Goal: Information Seeking & Learning: Learn about a topic

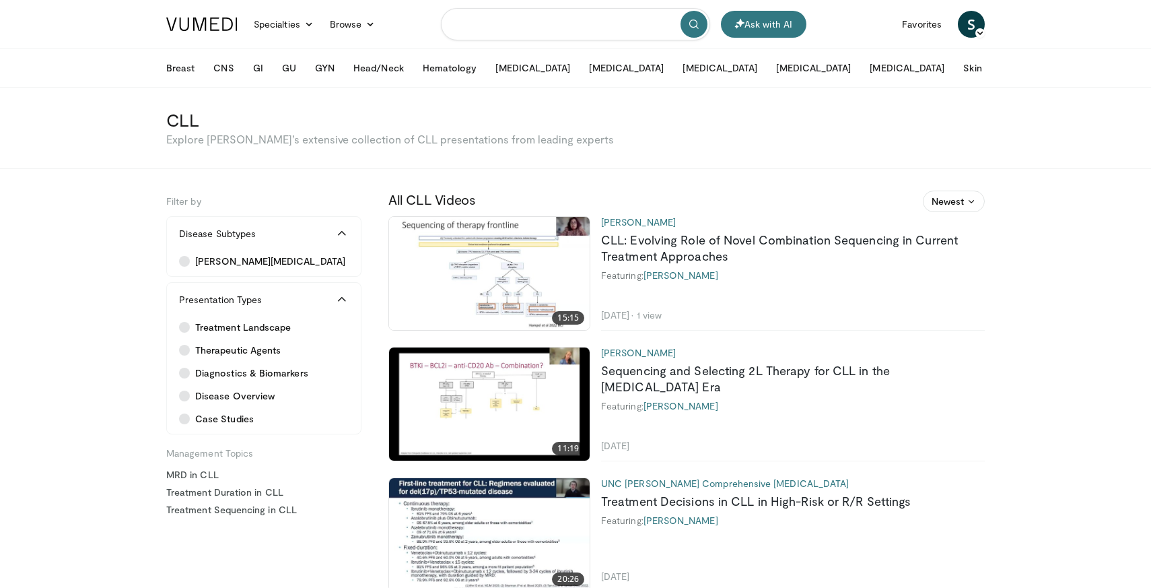
click at [569, 28] on input "Search topics, interventions" at bounding box center [575, 24] width 269 height 32
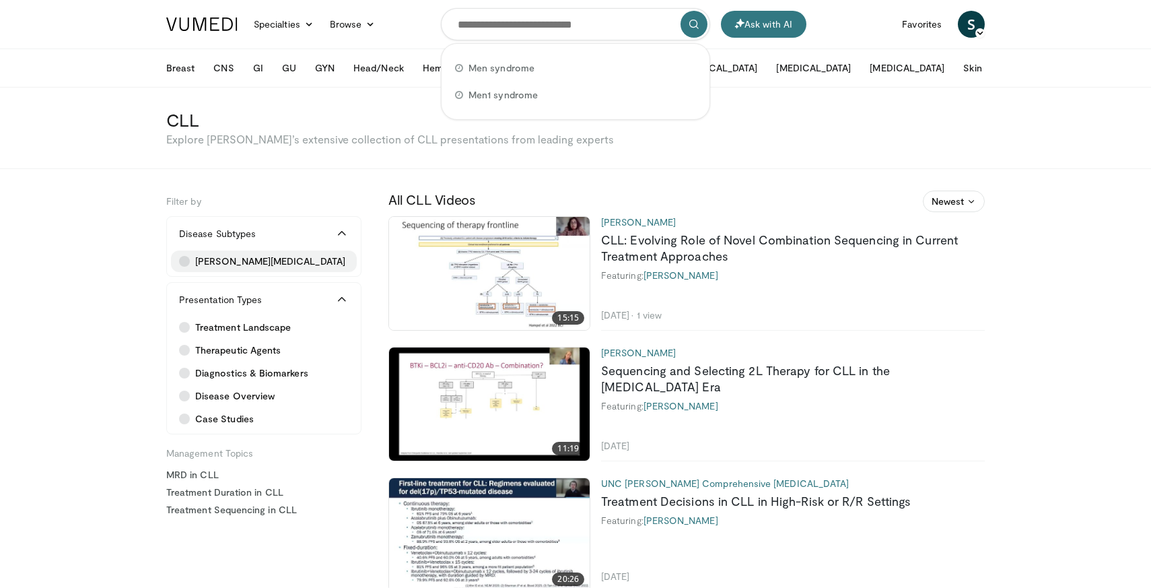
click at [277, 264] on span "[PERSON_NAME][MEDICAL_DATA]" at bounding box center [270, 260] width 150 height 13
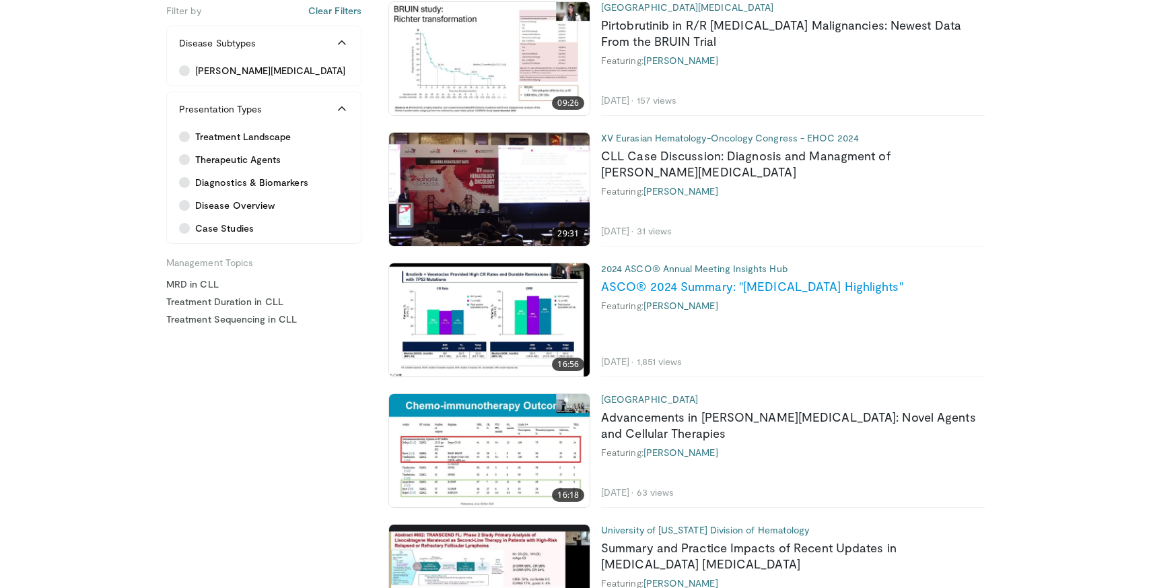
scroll to position [869, 0]
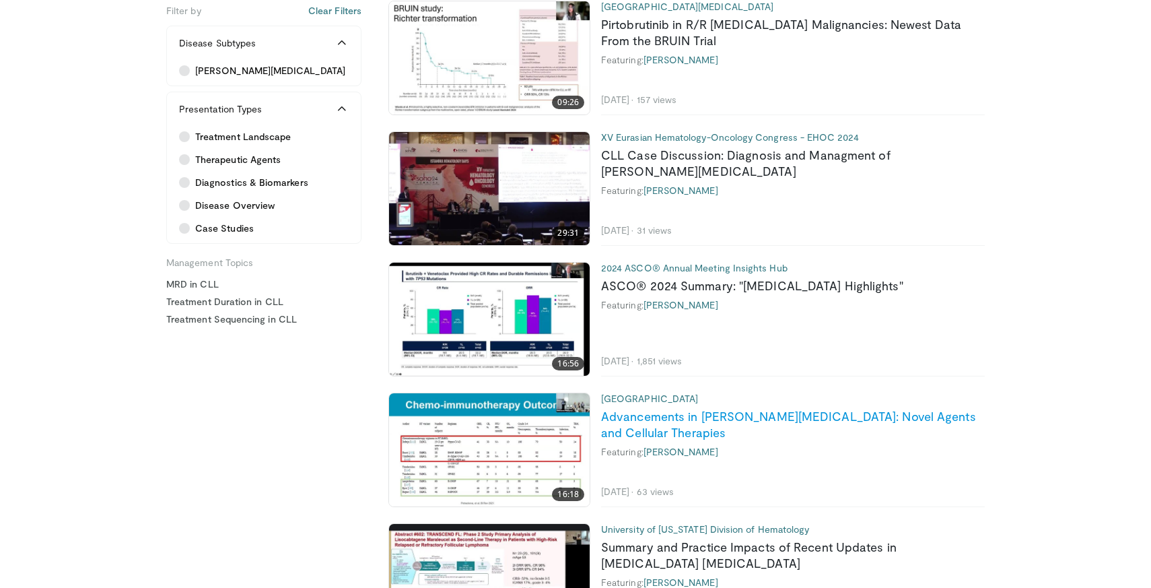
click at [717, 417] on link "Advancements in [PERSON_NAME][MEDICAL_DATA]: Novel Agents and Cellular Therapies" at bounding box center [788, 424] width 375 height 31
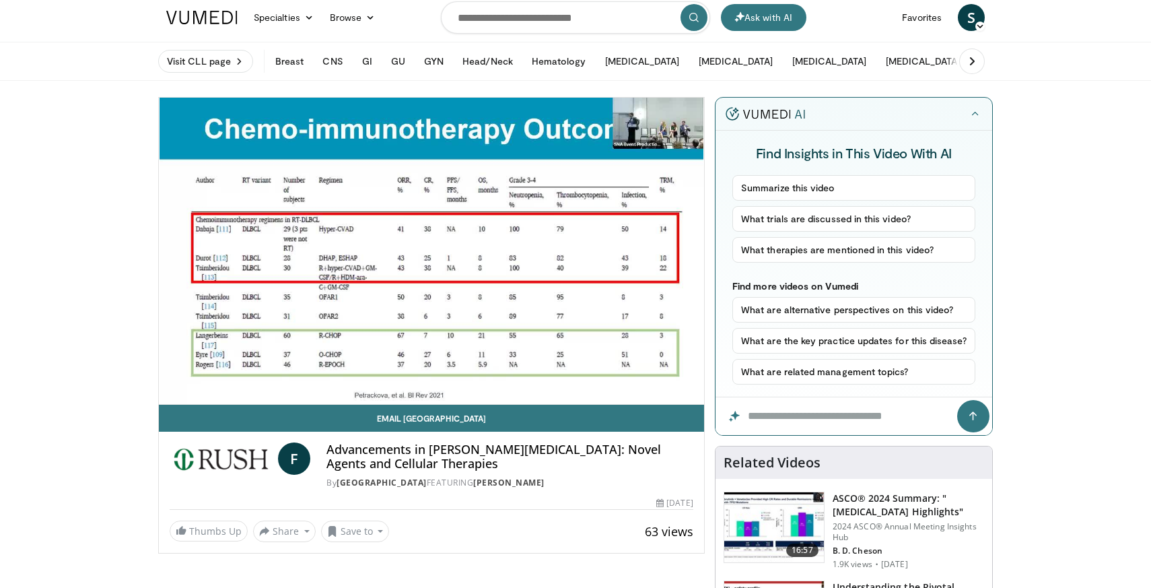
scroll to position [10, 0]
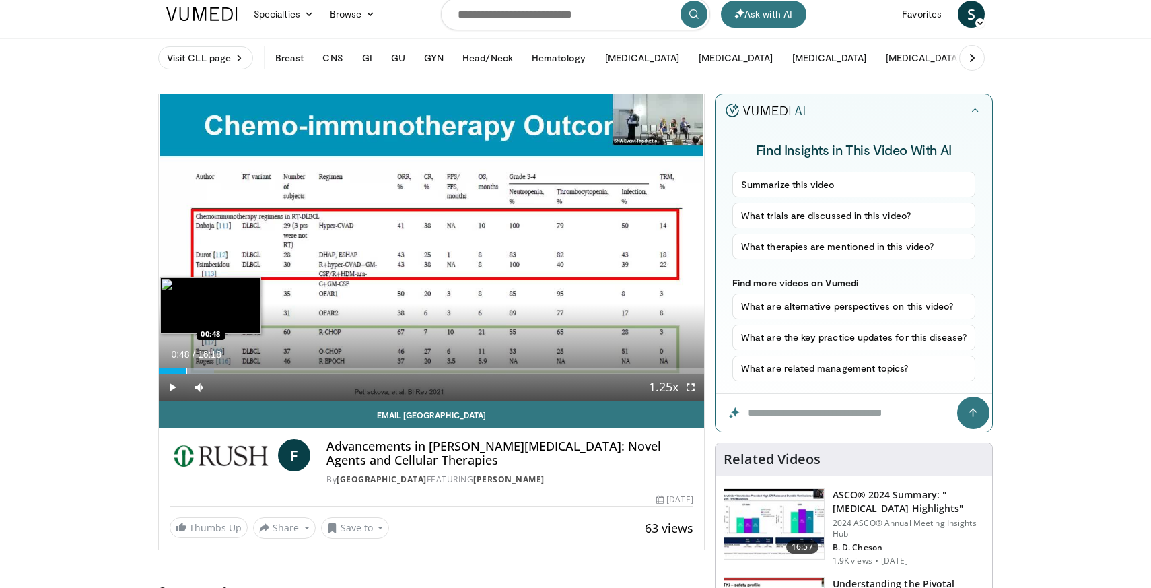
click at [186, 372] on div "Progress Bar" at bounding box center [186, 370] width 1 height 5
click at [193, 371] on video-js "**********" at bounding box center [431, 247] width 545 height 307
click at [196, 372] on div "Progress Bar" at bounding box center [196, 370] width 1 height 5
click at [224, 374] on div "Current Time 1:10 / Duration 16:18 Pause Skip Backward Skip Forward Mute Loaded…" at bounding box center [431, 387] width 545 height 27
drag, startPoint x: 220, startPoint y: 372, endPoint x: 208, endPoint y: 370, distance: 12.2
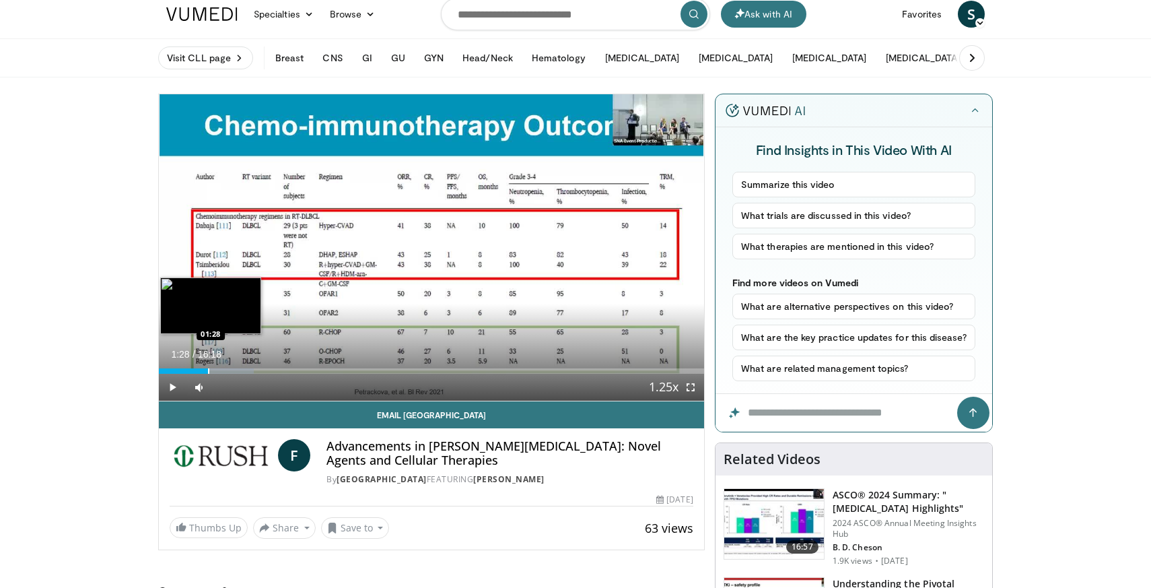
click at [208, 370] on div "Progress Bar" at bounding box center [208, 370] width 1 height 5
click at [693, 390] on span "Video Player" at bounding box center [690, 387] width 27 height 27
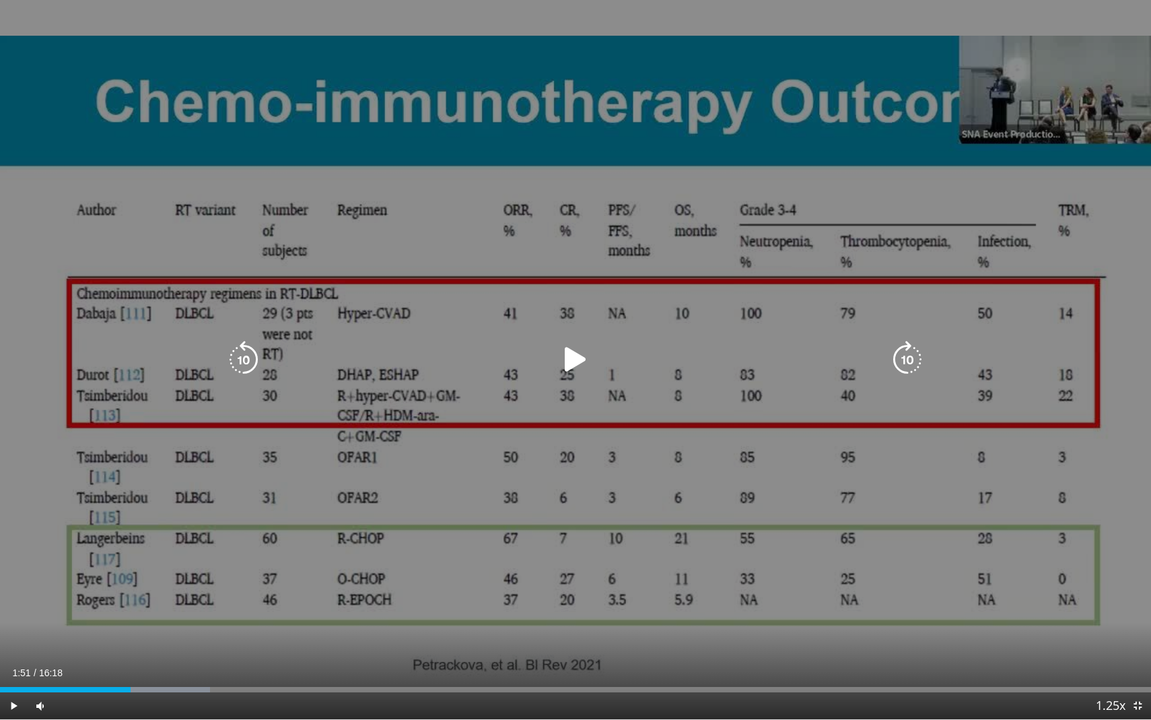
click at [571, 366] on icon "Video Player" at bounding box center [576, 360] width 38 height 38
click at [250, 354] on icon "Video Player" at bounding box center [244, 360] width 38 height 38
click at [582, 355] on icon "Video Player" at bounding box center [576, 360] width 38 height 38
click at [576, 356] on icon "Video Player" at bounding box center [576, 360] width 38 height 38
click at [568, 353] on icon "Video Player" at bounding box center [576, 360] width 38 height 38
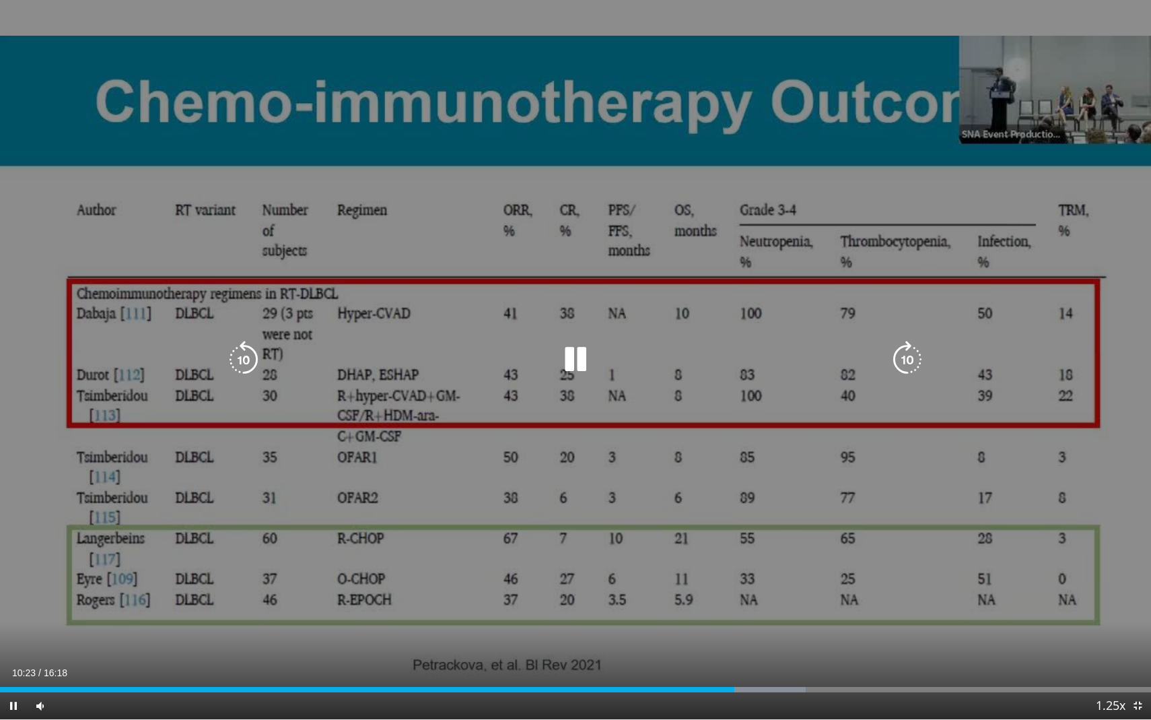
click at [248, 353] on icon "Video Player" at bounding box center [244, 360] width 38 height 38
click at [244, 351] on icon "Video Player" at bounding box center [244, 360] width 38 height 38
click at [904, 361] on icon "Video Player" at bounding box center [908, 360] width 38 height 38
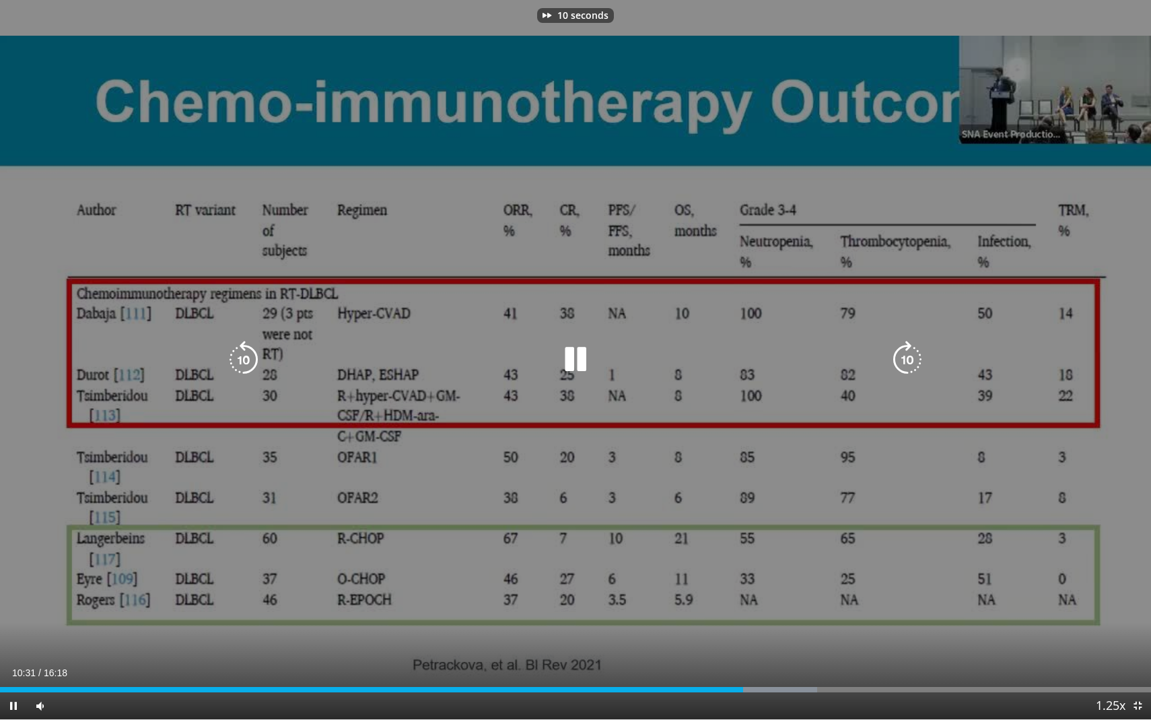
click at [905, 358] on icon "Video Player" at bounding box center [908, 360] width 38 height 38
click at [909, 365] on icon "Video Player" at bounding box center [908, 360] width 38 height 38
click at [914, 368] on icon "Video Player" at bounding box center [908, 360] width 38 height 38
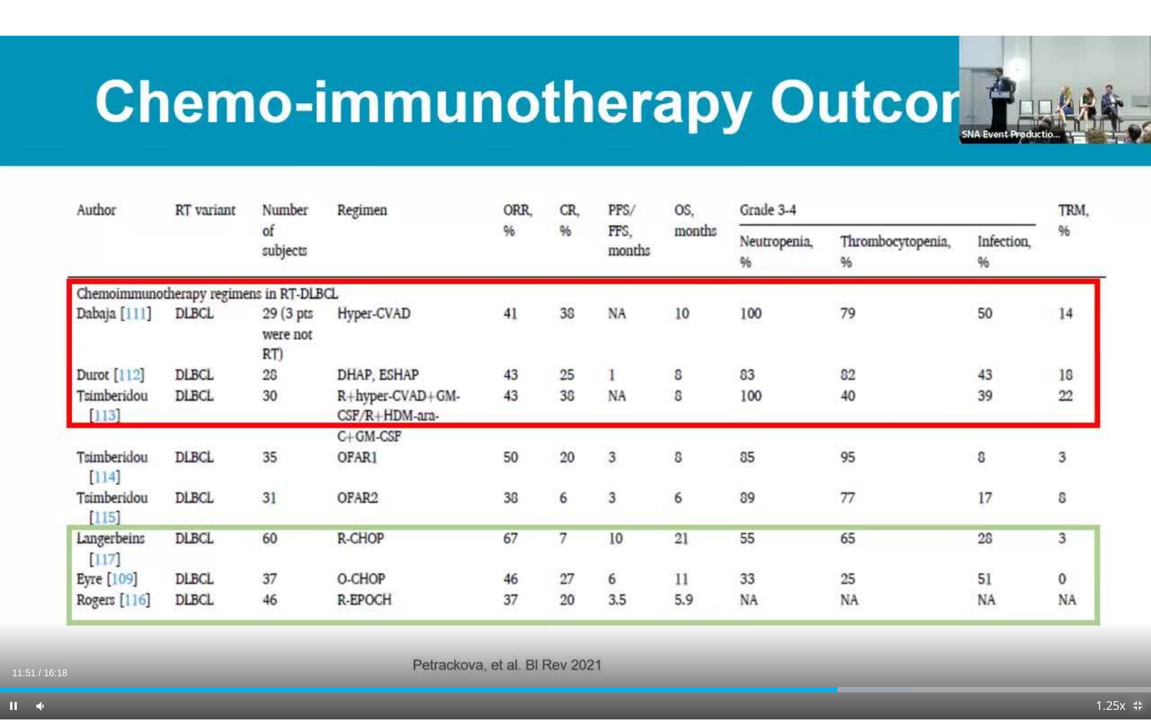
click at [1141, 587] on span "Video Player" at bounding box center [1137, 705] width 27 height 27
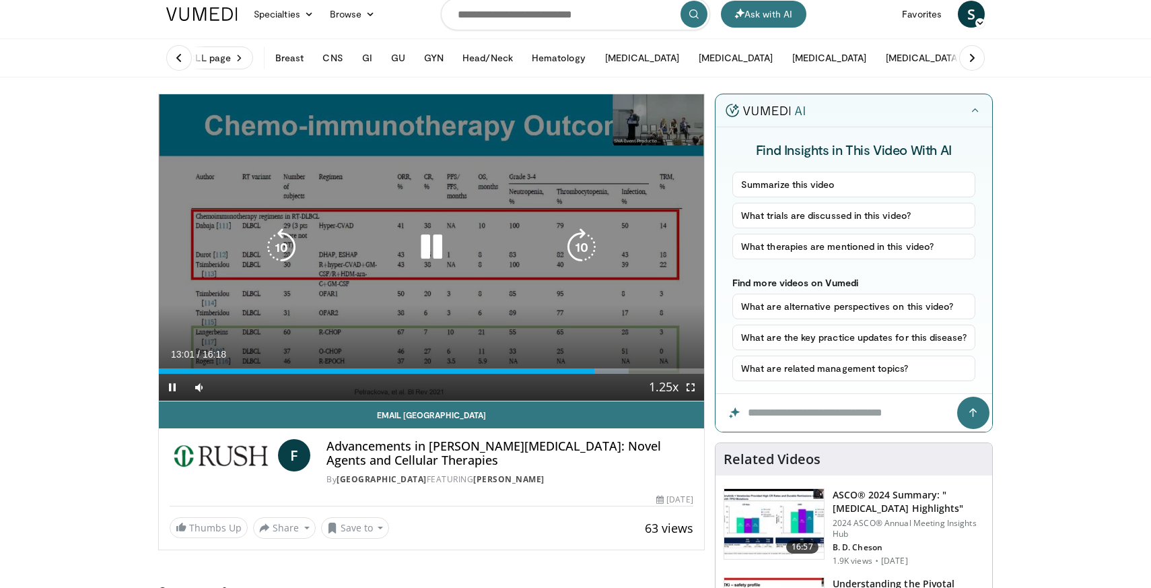
click at [438, 251] on icon "Video Player" at bounding box center [432, 247] width 38 height 38
click at [280, 250] on icon "Video Player" at bounding box center [282, 247] width 38 height 38
click at [437, 253] on icon "Video Player" at bounding box center [432, 247] width 38 height 38
click at [436, 238] on icon "Video Player" at bounding box center [432, 247] width 38 height 38
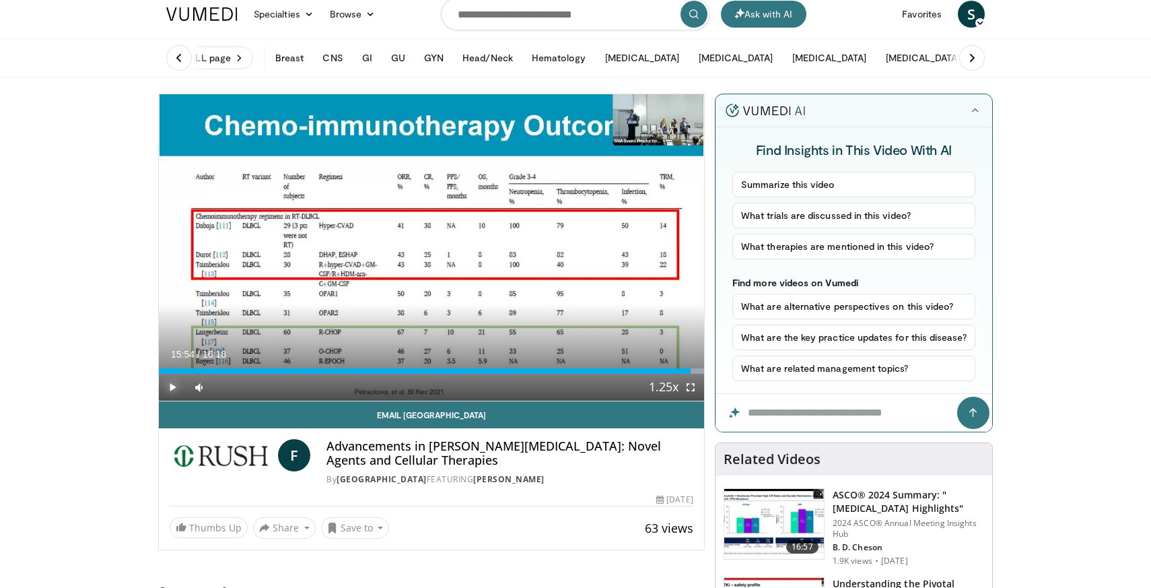
click at [171, 388] on span "Video Player" at bounding box center [172, 387] width 27 height 27
click at [174, 385] on span "Video Player" at bounding box center [172, 387] width 27 height 27
